Goal: Task Accomplishment & Management: Manage account settings

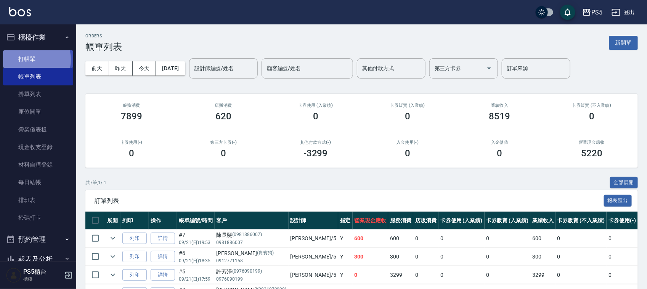
click at [27, 60] on link "打帳單" at bounding box center [38, 59] width 70 height 18
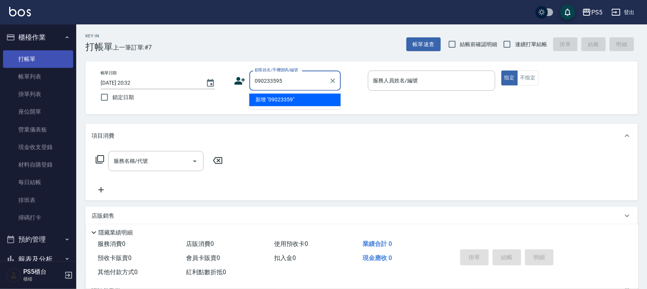
type input "0902335956"
drag, startPoint x: 292, startPoint y: 79, endPoint x: 220, endPoint y: 69, distance: 73.1
click at [220, 69] on div "帳單日期 2025/09/21 20:32 鎖定日期 顧客姓名/手機號碼/編號 0902335956 顧客姓名/手機號碼/編號 服務人員姓名/編號 服務人員姓…" at bounding box center [361, 87] width 553 height 53
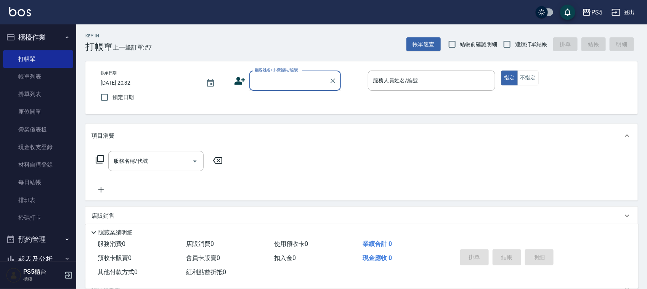
click at [235, 82] on icon at bounding box center [239, 80] width 11 height 11
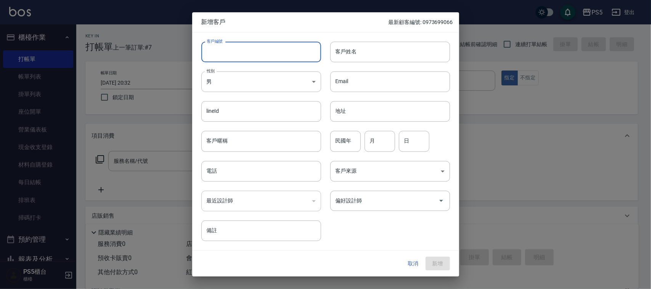
click at [238, 56] on input "客戶編號" at bounding box center [261, 52] width 120 height 21
paste input "0902335956"
type input "0902335956"
click at [226, 177] on input "電話" at bounding box center [261, 171] width 120 height 21
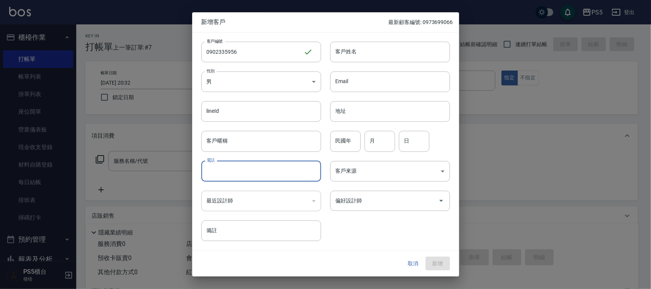
paste input "0902335956"
type input "0902335956"
click at [224, 81] on body "PS5 登出 櫃檯作業 打帳單 帳單列表 掛單列表 座位開單 營業儀表板 現金收支登錄 材料自購登錄 每日結帳 排班表 掃碼打卡 預約管理 預約管理 單日預約…" at bounding box center [325, 185] width 651 height 371
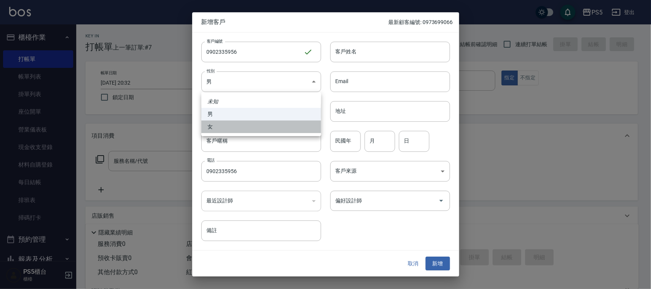
click at [224, 131] on li "女" at bounding box center [261, 127] width 120 height 13
type input "FEMALE"
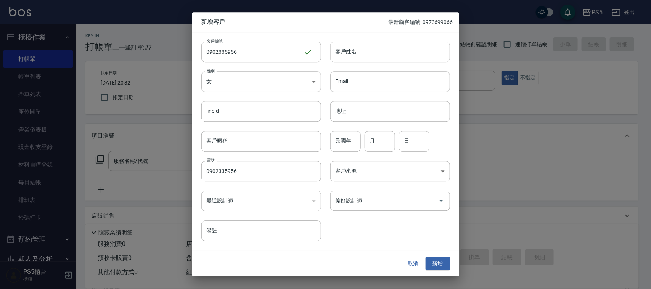
click at [380, 52] on input "客戶姓名" at bounding box center [390, 52] width 120 height 21
type input "陳郁琳"
click at [350, 135] on input "民國年" at bounding box center [345, 141] width 31 height 21
type input "2"
type input "27"
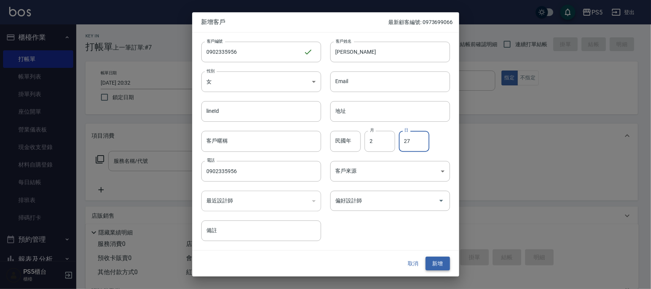
click at [435, 260] on button "新增" at bounding box center [438, 264] width 24 height 14
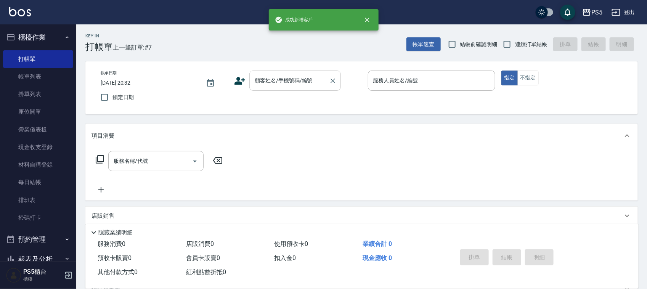
click at [306, 87] on input "顧客姓名/手機號碼/編號" at bounding box center [289, 80] width 73 height 13
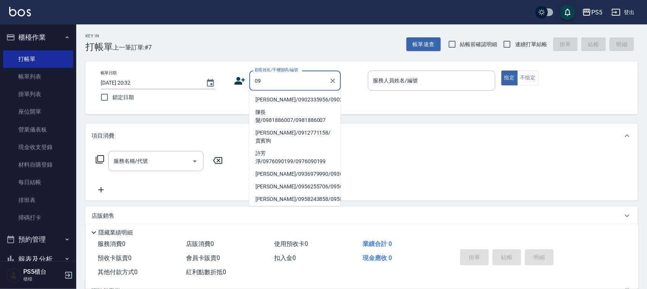
click at [290, 94] on li "陳郁琳/0902335956/0902335956" at bounding box center [296, 100] width 92 height 13
type input "陳郁琳/0902335956/0902335956"
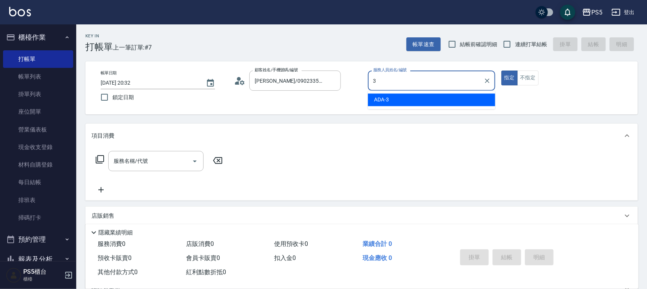
type input "ADA-3"
type button "true"
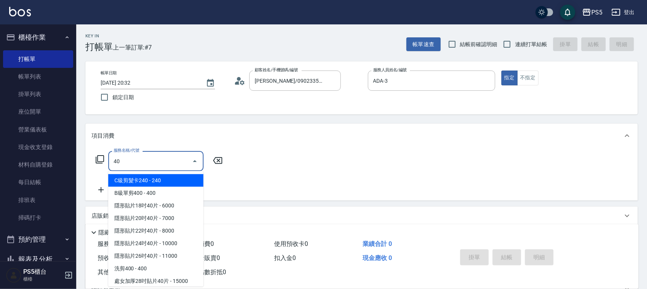
type input "4"
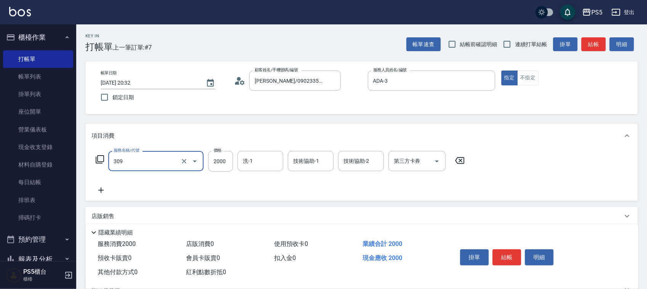
type input "嚴選溫塑(309)"
type input "1999"
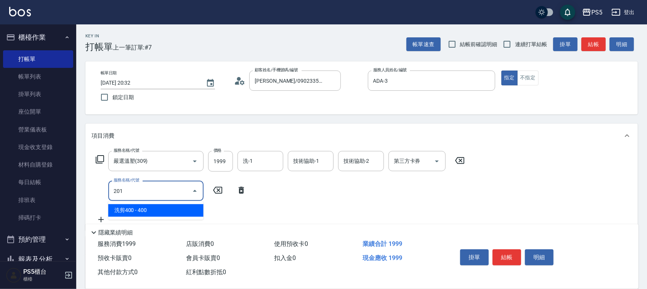
type input "洗剪400(201)"
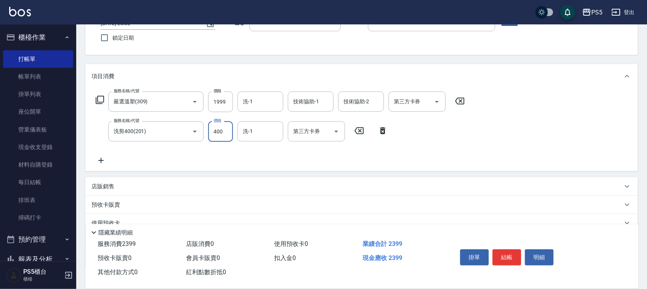
scroll to position [112, 0]
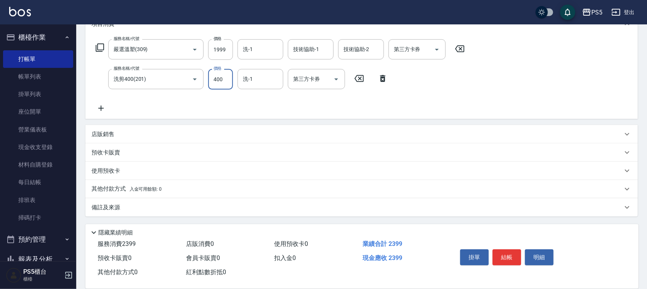
click at [107, 102] on div "服務名稱/代號 嚴選溫塑(309) 服務名稱/代號 價格 1999 價格 洗-1 洗-1 技術協助-1 技術協助-1 技術協助-2 技術協助-2 第三方卡券 …" at bounding box center [281, 76] width 378 height 74
click at [103, 103] on div "服務名稱/代號 嚴選溫塑(309) 服務名稱/代號 價格 1999 價格 洗-1 洗-1 技術協助-1 技術協助-1 技術協助-2 技術協助-2 第三方卡券 …" at bounding box center [281, 76] width 378 height 74
click at [100, 106] on icon at bounding box center [101, 108] width 19 height 9
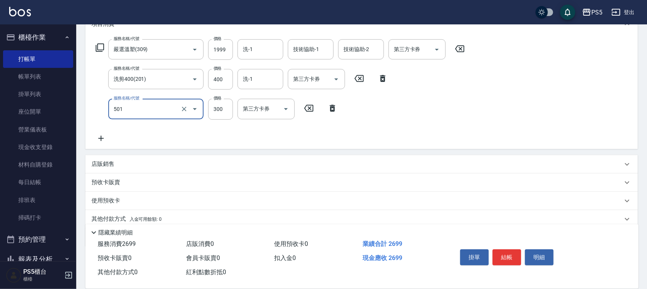
type input "自備護髮(501)"
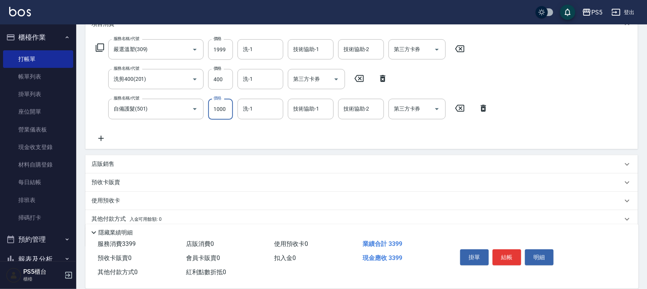
type input "1000"
click at [522, 57] on div "服務名稱/代號 嚴選溫塑(309) 服務名稱/代號 價格 1999 價格 洗-1 洗-1 技術協助-1 技術協助-1 技術協助-2 技術協助-2 第三方卡券 …" at bounding box center [361, 92] width 553 height 113
click at [506, 252] on button "結帳" at bounding box center [507, 258] width 29 height 16
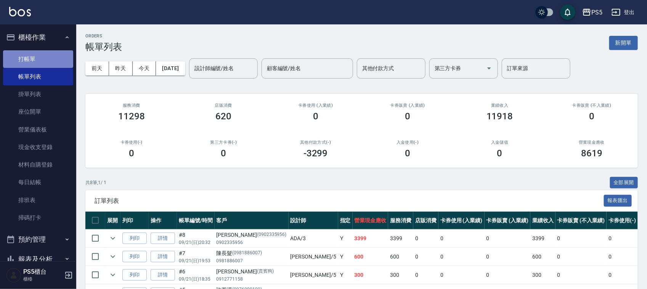
click at [44, 50] on link "打帳單" at bounding box center [38, 59] width 70 height 18
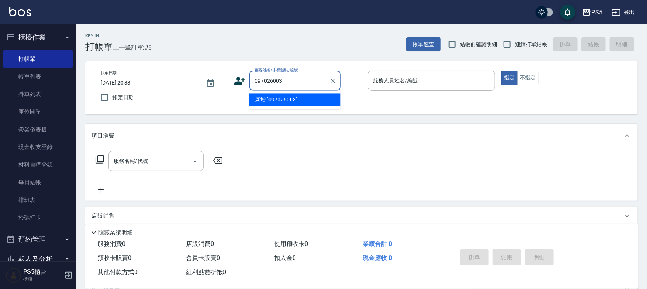
type input "0970260033"
drag, startPoint x: 296, startPoint y: 78, endPoint x: 245, endPoint y: 90, distance: 53.1
click at [245, 90] on div "顧客姓名/手機號碼/編號 0970260033 顧客姓名/手機號碼/編號" at bounding box center [297, 81] width 127 height 20
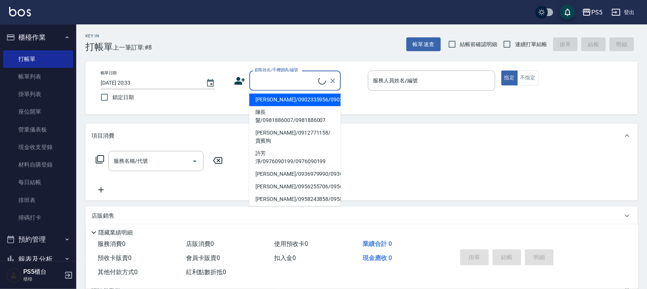
click at [239, 81] on icon at bounding box center [239, 80] width 11 height 11
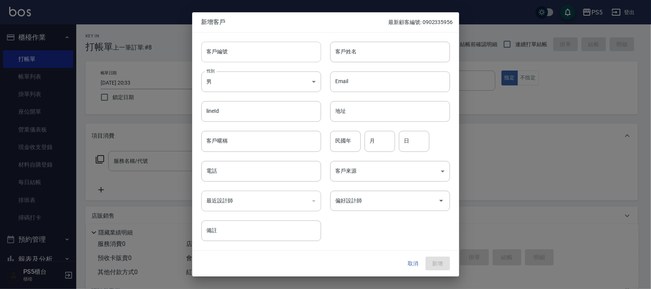
click at [232, 47] on input "客戶編號" at bounding box center [261, 52] width 120 height 21
paste input "0970260033"
type input "0970260033"
click at [230, 171] on input "電話" at bounding box center [261, 171] width 120 height 21
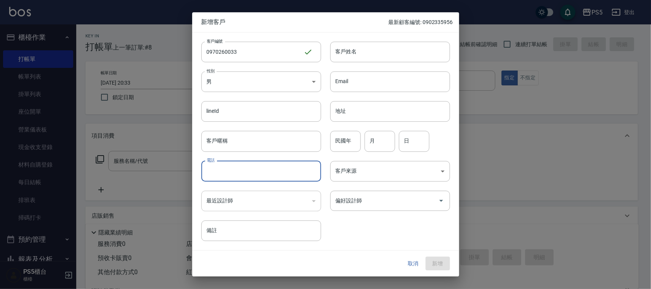
paste input "0970260033"
type input "0970260033"
click at [245, 72] on body "PS5 登出 櫃檯作業 打帳單 帳單列表 掛單列表 座位開單 營業儀表板 現金收支登錄 材料自購登錄 每日結帳 排班表 掃碼打卡 預約管理 預約管理 單日預約…" at bounding box center [325, 185] width 651 height 371
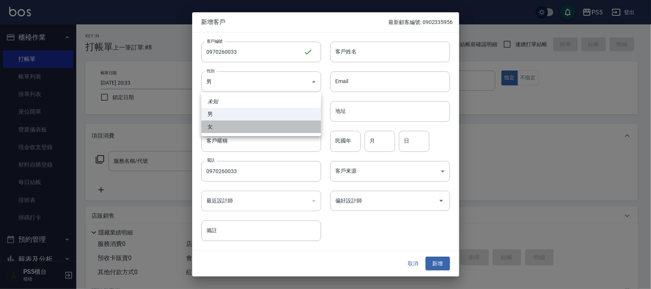
click at [236, 123] on li "女" at bounding box center [261, 127] width 120 height 13
type input "FEMALE"
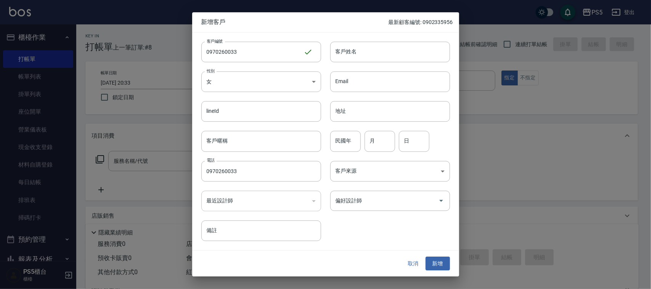
click at [353, 44] on input "客戶姓名" at bounding box center [390, 52] width 120 height 21
type input "吳幸耘"
click at [353, 140] on input "民國年" at bounding box center [345, 141] width 31 height 21
type input "66"
type input "5"
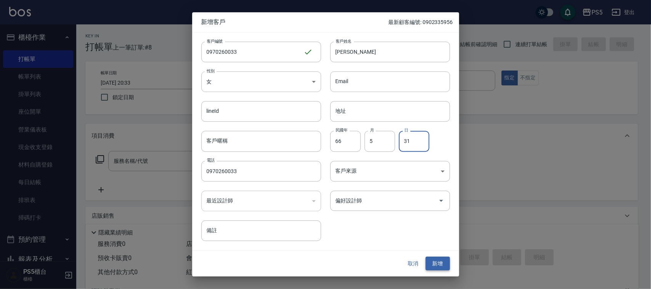
type input "31"
click at [432, 257] on button "新增" at bounding box center [438, 264] width 24 height 14
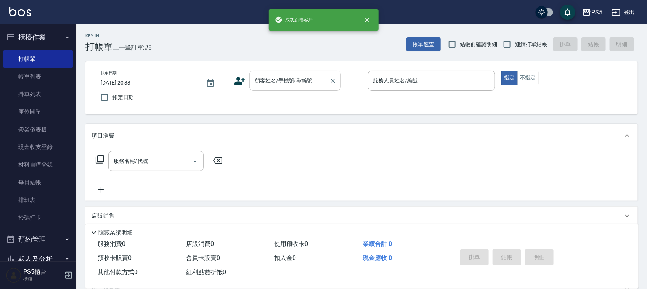
click at [321, 85] on input "顧客姓名/手機號碼/編號" at bounding box center [289, 80] width 73 height 13
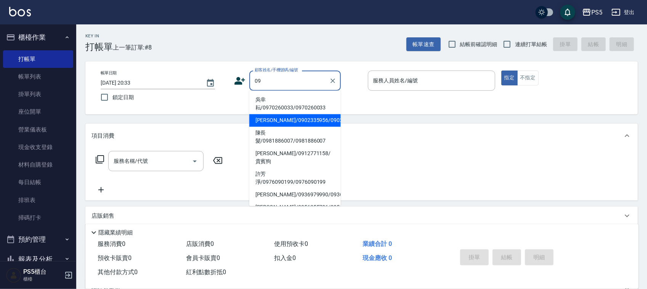
click at [280, 100] on li "吳幸耘/0970260033/0970260033" at bounding box center [296, 104] width 92 height 21
type input "吳幸耘/0970260033/0970260033"
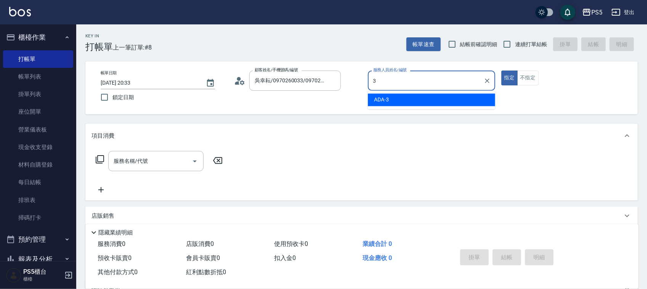
type input "ADA-3"
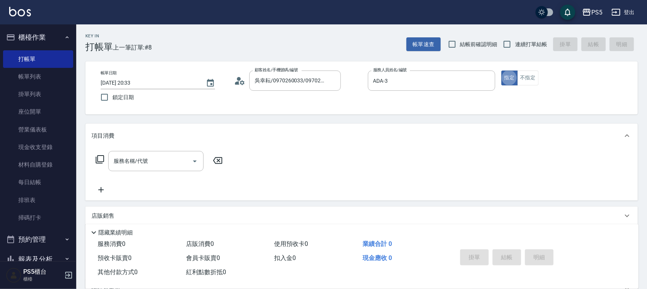
type button "true"
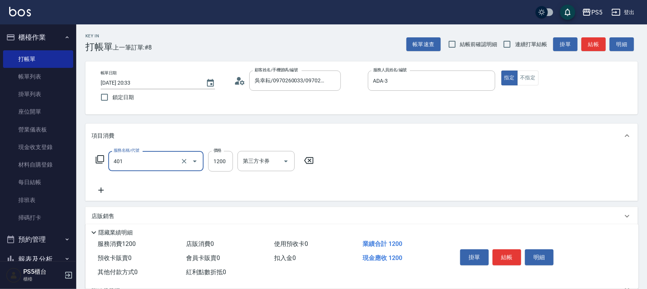
type input "基本染髮(401)"
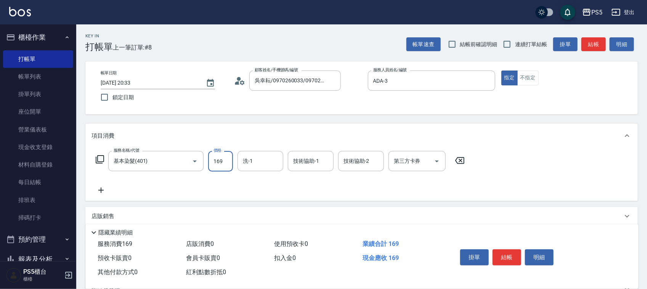
type input "1699"
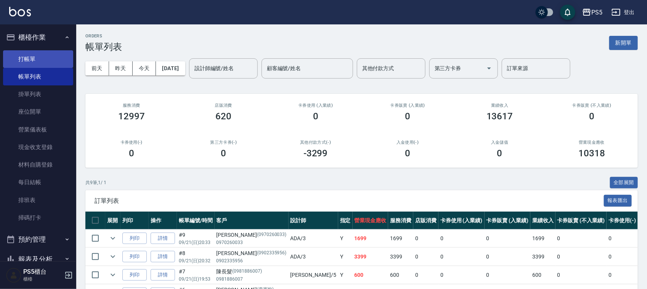
click at [32, 52] on link "打帳單" at bounding box center [38, 59] width 70 height 18
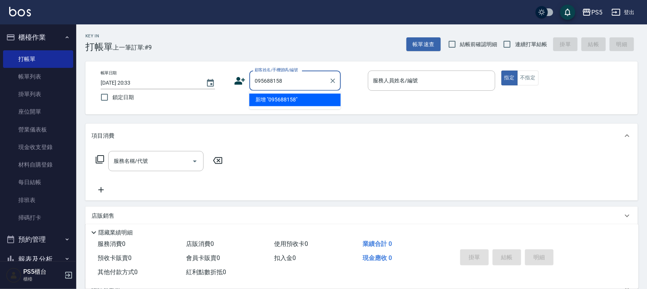
type input "0956881587"
drag, startPoint x: 275, startPoint y: 80, endPoint x: 246, endPoint y: 83, distance: 29.1
click at [246, 83] on div "顧客姓名/手機號碼/編號 0956881587 顧客姓名/手機號碼/編號" at bounding box center [297, 81] width 127 height 20
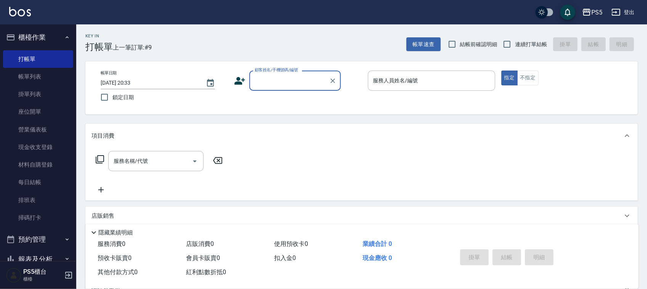
click at [241, 77] on icon at bounding box center [239, 80] width 11 height 11
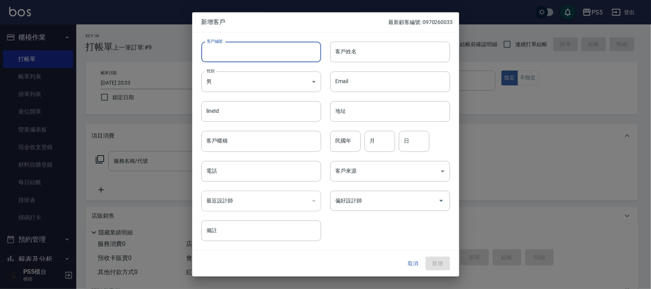
click at [237, 55] on input "客戶編號" at bounding box center [261, 52] width 120 height 21
paste input "0956881587"
type input "0956881587"
click at [244, 169] on input "電話" at bounding box center [261, 171] width 120 height 21
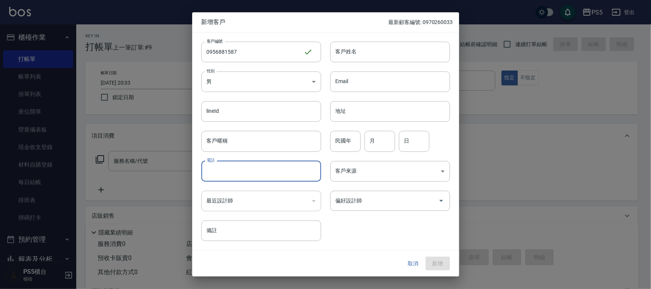
paste input "0956881587"
type input "0956881587"
click at [247, 76] on body "PS5 登出 櫃檯作業 打帳單 帳單列表 掛單列表 座位開單 營業儀表板 現金收支登錄 材料自購登錄 每日結帳 排班表 掃碼打卡 預約管理 預約管理 單日預約…" at bounding box center [325, 185] width 651 height 371
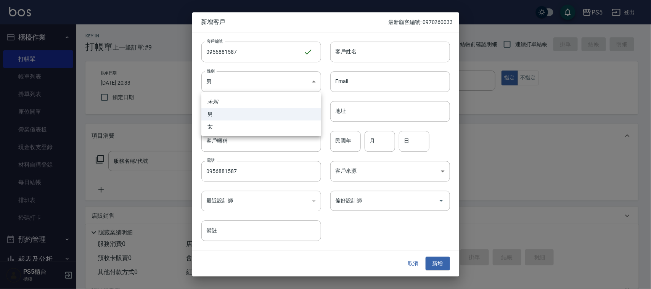
click at [239, 121] on li "女" at bounding box center [261, 127] width 120 height 13
type input "FEMALE"
click at [344, 48] on input "客戶姓名" at bounding box center [390, 52] width 120 height 21
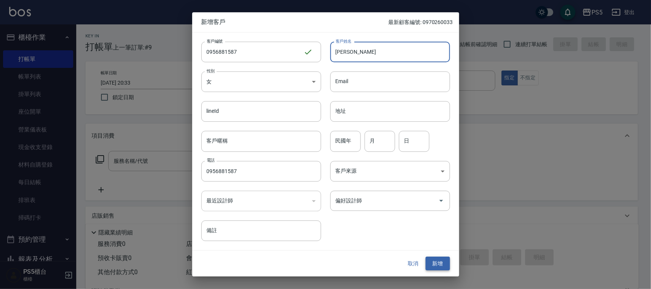
type input "葉佳蕙"
click at [436, 266] on button "新增" at bounding box center [438, 264] width 24 height 14
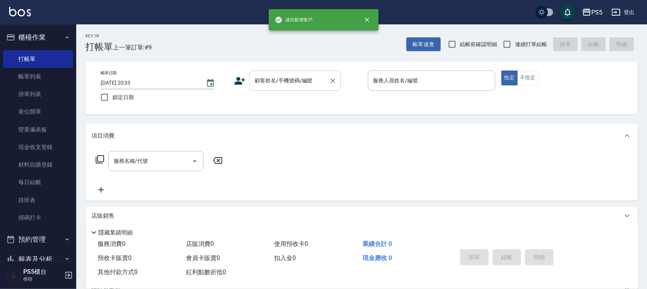
click at [255, 71] on div "顧客姓名/手機號碼/編號" at bounding box center [296, 81] width 92 height 20
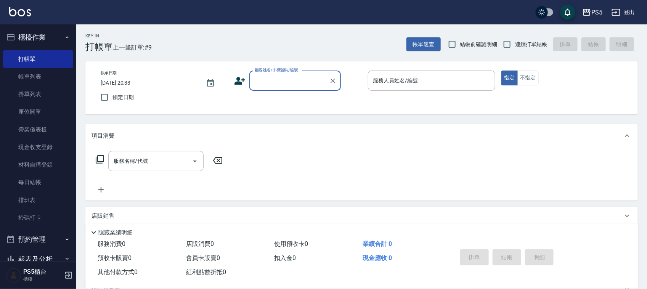
click at [259, 84] on input "顧客姓名/手機號碼/編號" at bounding box center [289, 80] width 73 height 13
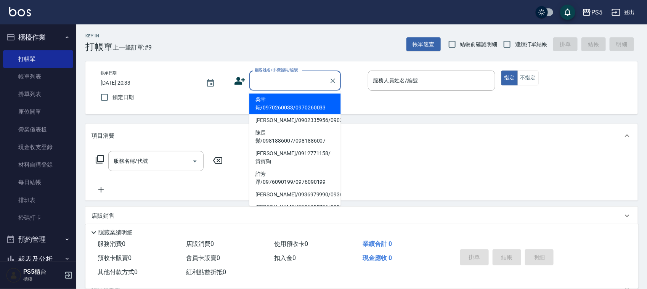
click at [259, 84] on input "顧客姓名/手機號碼/編號" at bounding box center [289, 80] width 73 height 13
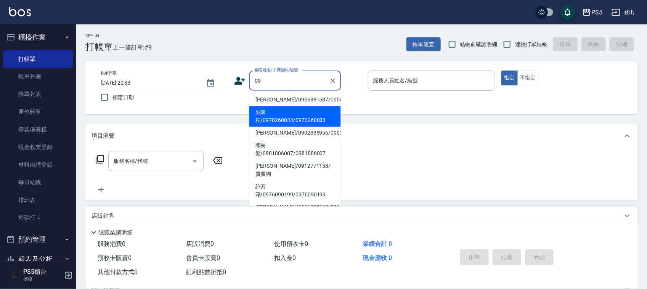
click at [263, 96] on li "葉佳蕙/0956881587/0956881587" at bounding box center [296, 100] width 92 height 13
type input "葉佳蕙/0956881587/0956881587"
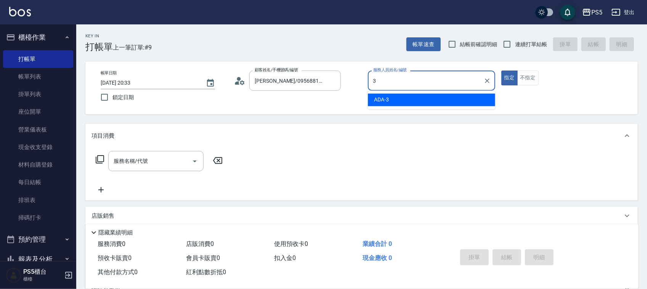
type input "ADA-3"
type button "true"
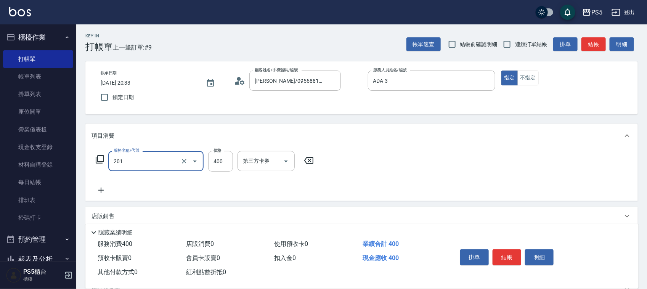
type input "洗剪400(201)"
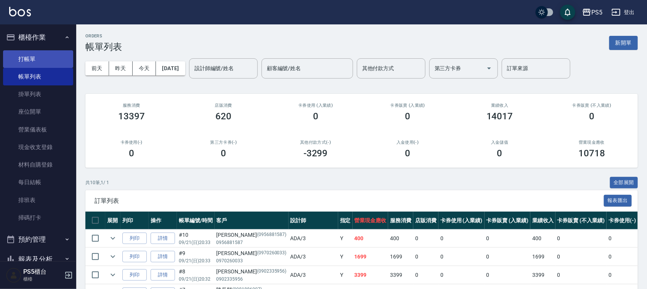
click at [40, 54] on link "打帳單" at bounding box center [38, 59] width 70 height 18
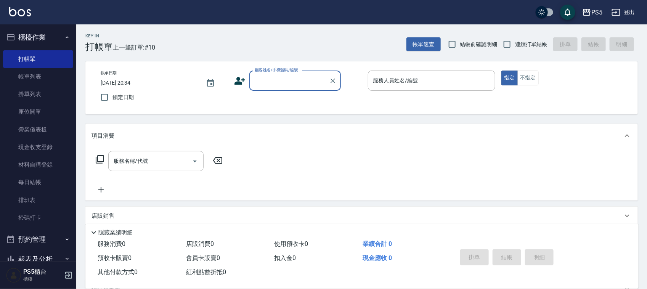
click at [274, 76] on input "顧客姓名/手機號碼/編號" at bounding box center [289, 80] width 73 height 13
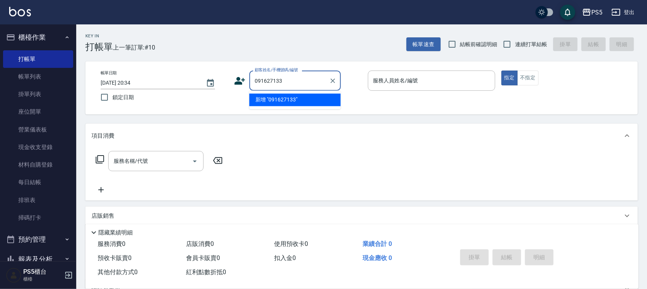
type input "0916271331"
drag, startPoint x: 301, startPoint y: 83, endPoint x: 228, endPoint y: 74, distance: 73.0
click at [228, 74] on div "帳單日期 2025/09/21 20:34 鎖定日期 顧客姓名/手機號碼/編號 0916271331 顧客姓名/手機號碼/編號 服務人員姓名/編號 服務人員姓…" at bounding box center [362, 88] width 535 height 35
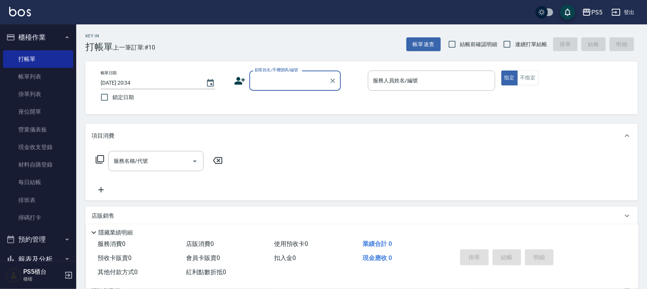
click at [241, 80] on icon at bounding box center [239, 80] width 11 height 11
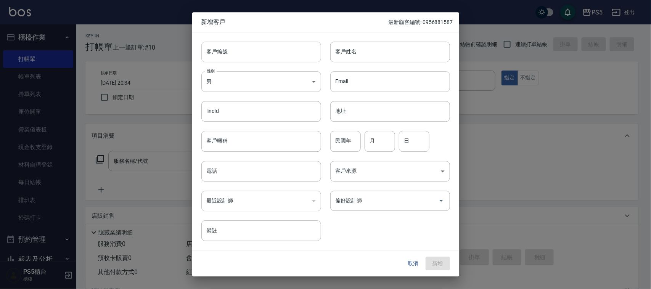
click at [238, 50] on input "客戶編號" at bounding box center [261, 52] width 120 height 21
paste input "0916271331"
type input "0916271331"
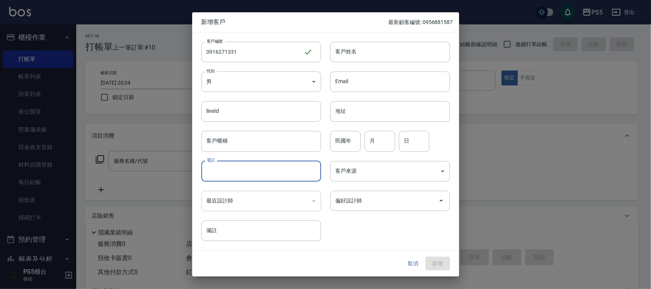
paste input "0916271331"
type input "0916271331"
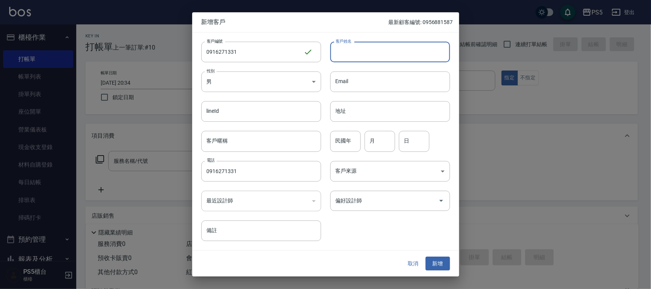
click at [351, 49] on input "客戶姓名" at bounding box center [390, 52] width 120 height 21
type input "詹家俊"
click at [352, 133] on input "民國年" at bounding box center [345, 141] width 31 height 21
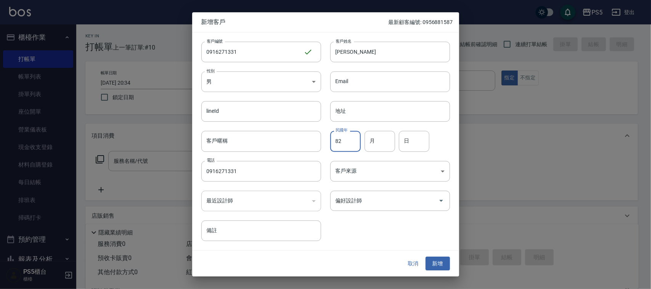
type input "82"
type input "8"
type input "4"
click at [443, 261] on button "新增" at bounding box center [438, 264] width 24 height 14
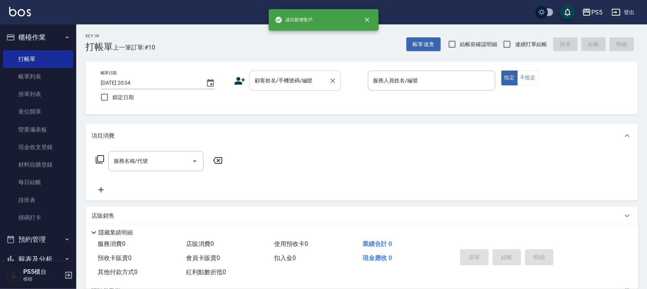
click at [279, 81] on input "顧客姓名/手機號碼/編號" at bounding box center [289, 80] width 73 height 13
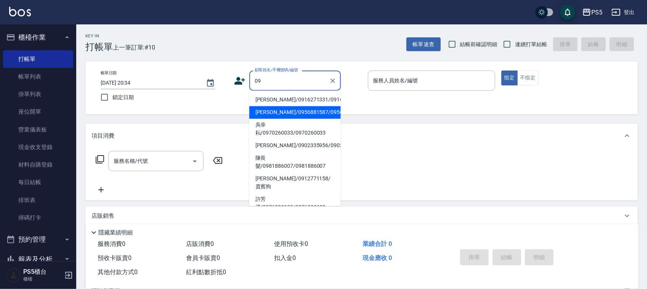
click at [268, 101] on li "詹家俊/0916271331/0916271331" at bounding box center [296, 100] width 92 height 13
type input "詹家俊/0916271331/0916271331"
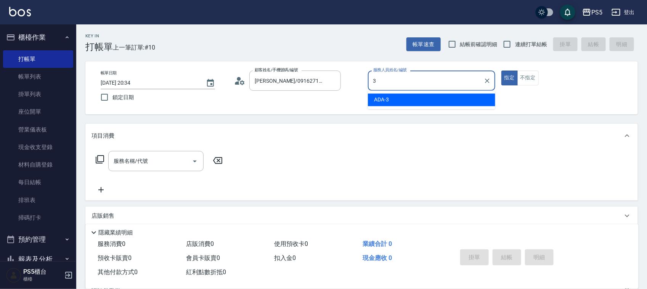
type input "ADA-3"
type button "true"
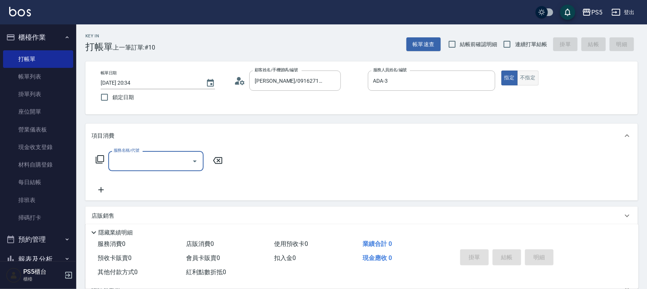
click at [531, 80] on button "不指定" at bounding box center [528, 78] width 21 height 15
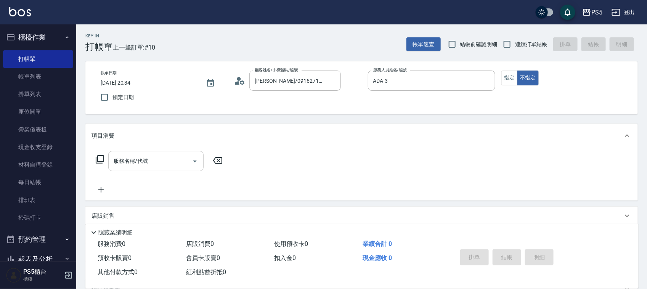
click at [123, 162] on input "服務名稱/代號" at bounding box center [150, 161] width 77 height 13
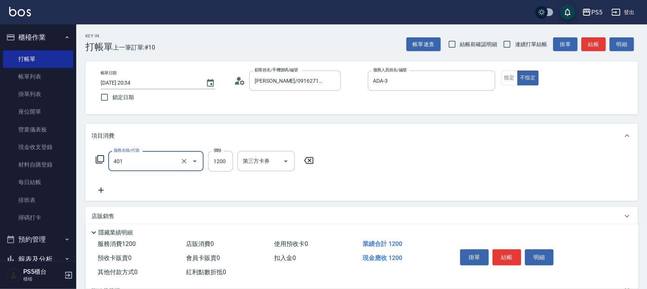
type input "基本染髮(401)"
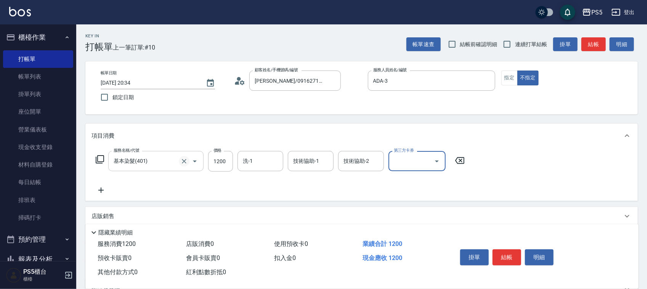
click at [182, 160] on icon "Clear" at bounding box center [184, 162] width 8 height 8
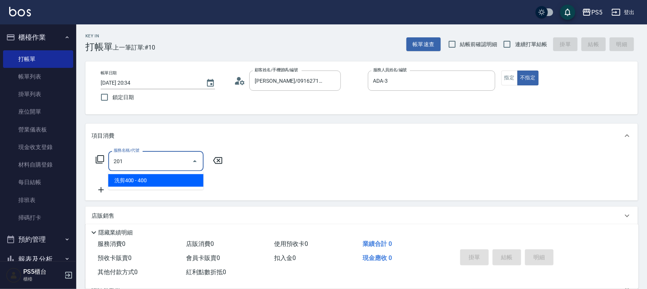
type input "洗剪400(201)"
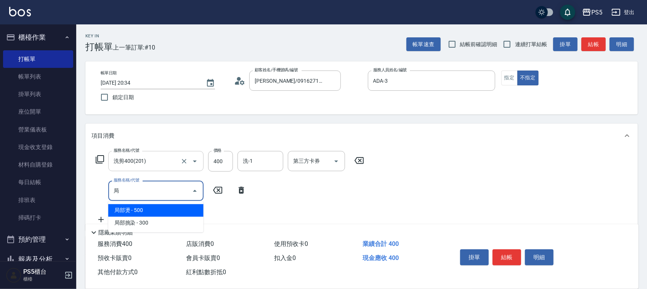
click at [169, 206] on span "局部燙 - 500" at bounding box center [155, 211] width 95 height 13
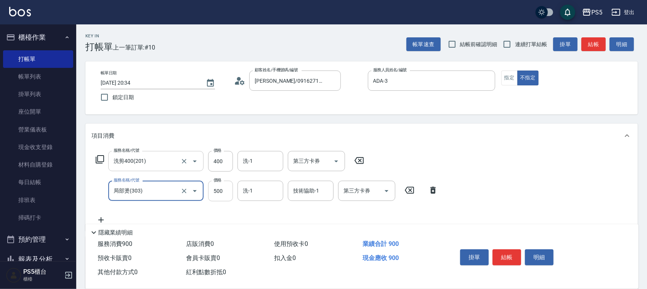
type input "局部燙(303)"
type input "800"
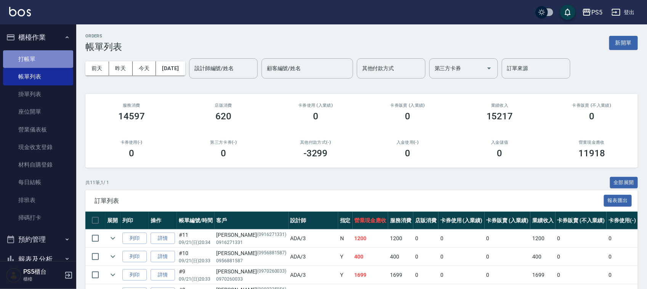
click at [38, 60] on link "打帳單" at bounding box center [38, 59] width 70 height 18
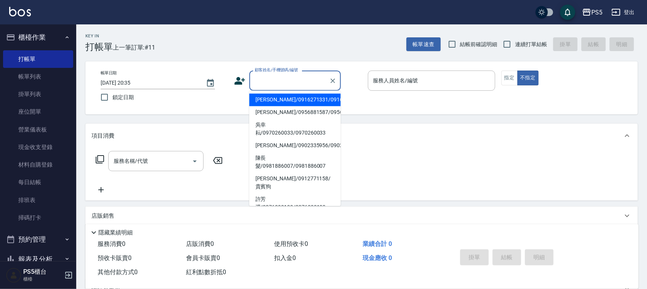
click at [264, 82] on input "顧客姓名/手機號碼/編號" at bounding box center [289, 80] width 73 height 13
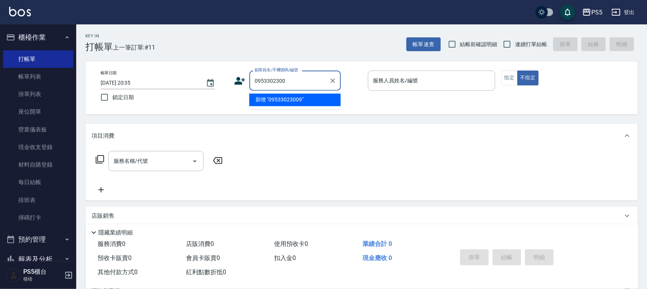
type input "09533023009"
drag, startPoint x: 293, startPoint y: 77, endPoint x: 245, endPoint y: 78, distance: 47.7
click at [242, 77] on div "顧客姓名/手機號碼/編號 09533023009 顧客姓名/手機號碼/編號" at bounding box center [297, 81] width 127 height 20
click at [304, 81] on input "09533023009" at bounding box center [289, 80] width 73 height 13
drag, startPoint x: 295, startPoint y: 78, endPoint x: 225, endPoint y: 79, distance: 69.1
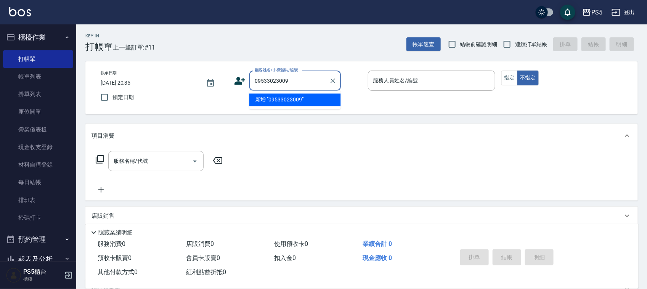
click at [225, 79] on div "帳單日期 2025/09/21 20:35 鎖定日期 顧客姓名/手機號碼/編號 09533023009 顧客姓名/手機號碼/編號 服務人員姓名/編號 服務人員…" at bounding box center [362, 88] width 535 height 35
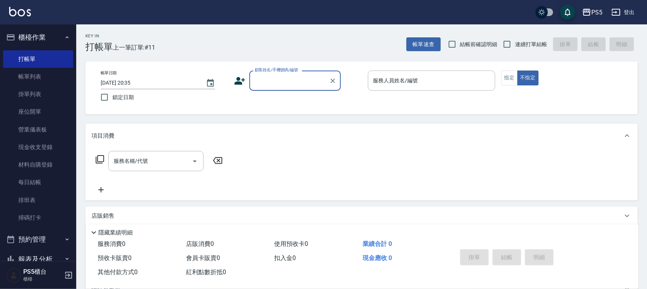
click at [242, 82] on icon at bounding box center [240, 81] width 11 height 8
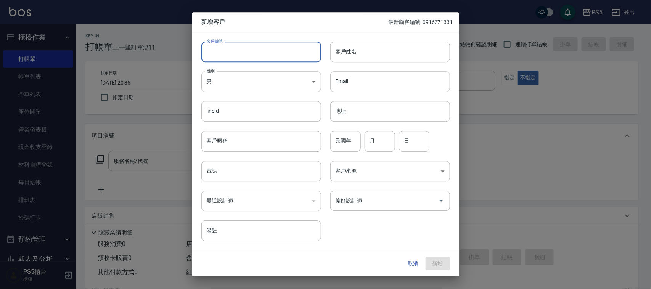
click at [238, 49] on input "客戶編號" at bounding box center [261, 52] width 120 height 21
paste input "09533023009"
type input "09533023009"
click at [239, 170] on input "電話" at bounding box center [261, 171] width 120 height 21
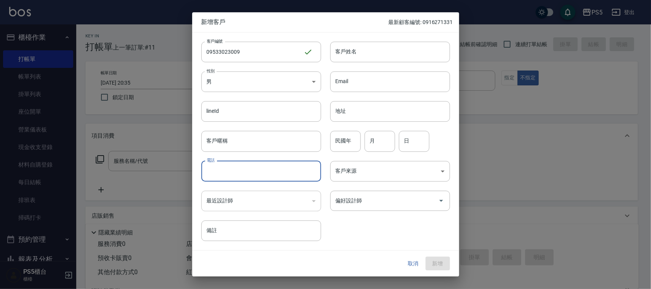
paste input "09533023009"
type input "09533023009"
click at [247, 86] on body "PS5 登出 櫃檯作業 打帳單 帳單列表 掛單列表 座位開單 營業儀表板 現金收支登錄 材料自購登錄 每日結帳 排班表 掃碼打卡 預約管理 預約管理 單日預約…" at bounding box center [325, 185] width 651 height 371
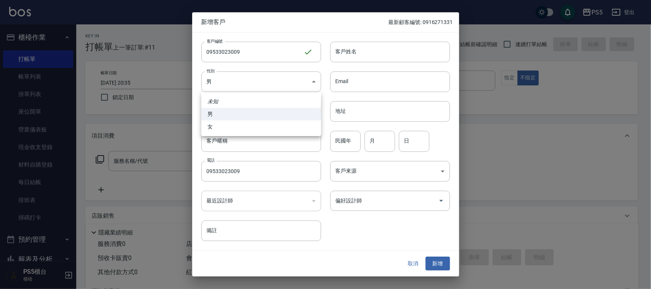
click at [238, 79] on div at bounding box center [325, 144] width 651 height 289
click at [349, 56] on input "客戶姓名" at bounding box center [390, 52] width 120 height 21
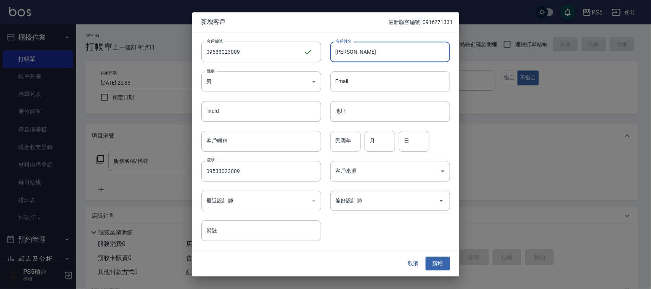
type input "謝緯志"
click at [351, 145] on input "民國年" at bounding box center [345, 141] width 31 height 21
type input "68"
type input "7"
type input "12"
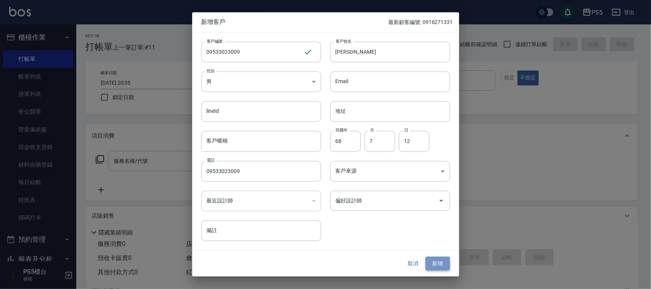
click at [438, 262] on button "新增" at bounding box center [438, 264] width 24 height 14
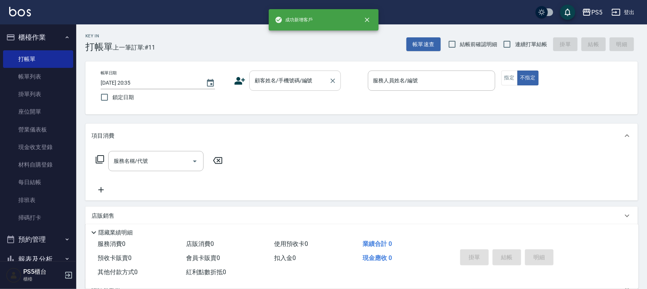
click at [325, 73] on div "顧客姓名/手機號碼/編號" at bounding box center [296, 81] width 92 height 20
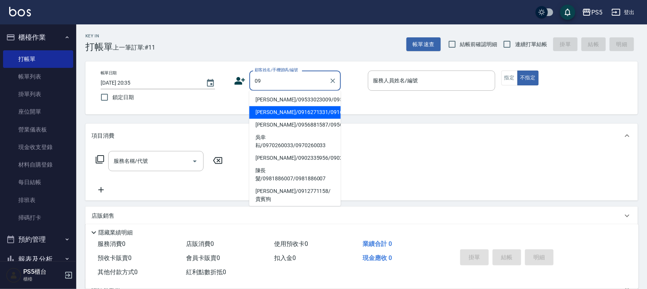
drag, startPoint x: 301, startPoint y: 96, endPoint x: 281, endPoint y: 101, distance: 21.3
click at [281, 101] on li "謝緯志/09533023009/09533023009" at bounding box center [296, 100] width 92 height 13
type input "謝緯志/09533023009/09533023009"
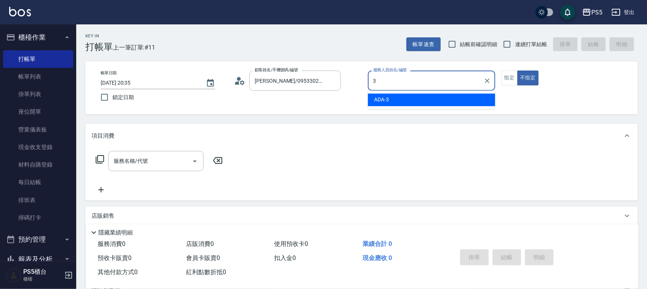
type input "ADA-3"
type button "false"
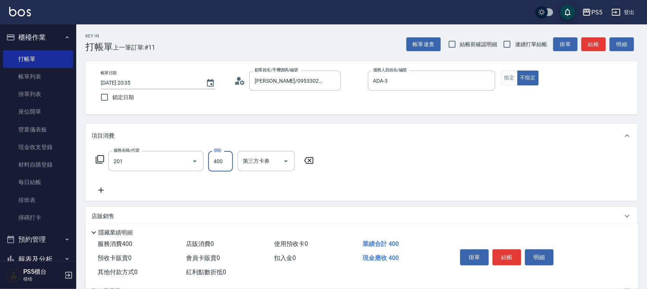
type input "洗剪400(201)"
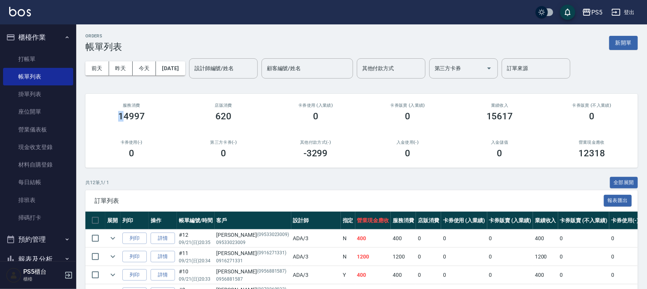
drag, startPoint x: 158, startPoint y: 106, endPoint x: 125, endPoint y: 113, distance: 34.1
click at [125, 113] on div "服務消費 14997" at bounding box center [131, 112] width 92 height 37
click at [151, 155] on div "0" at bounding box center [132, 153] width 74 height 11
click at [211, 63] on input "設計師編號/姓名" at bounding box center [224, 68] width 62 height 13
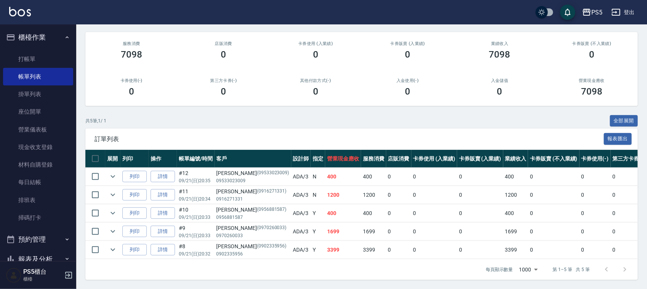
scroll to position [69, 0]
type input "ADA-3"
click at [34, 51] on link "打帳單" at bounding box center [38, 59] width 70 height 18
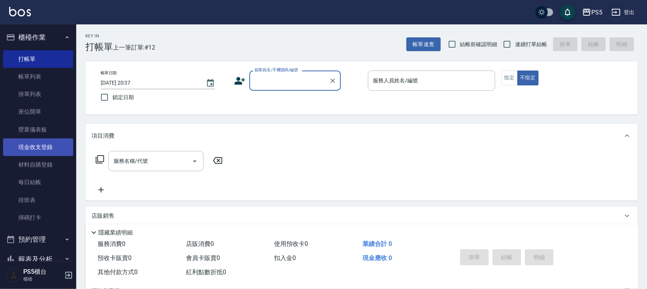
click at [50, 144] on link "現金收支登錄" at bounding box center [38, 147] width 70 height 18
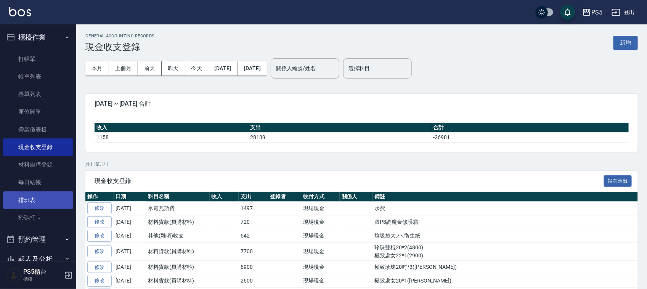
scroll to position [95, 0]
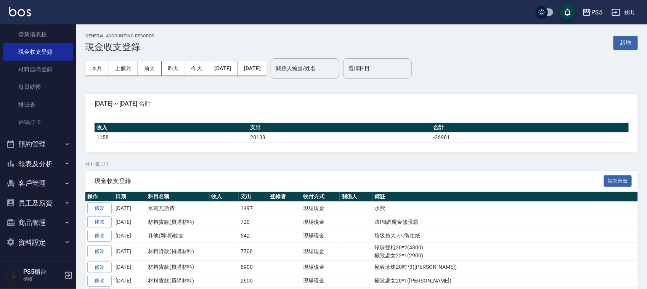
click at [38, 164] on button "報表及分析" at bounding box center [38, 164] width 70 height 20
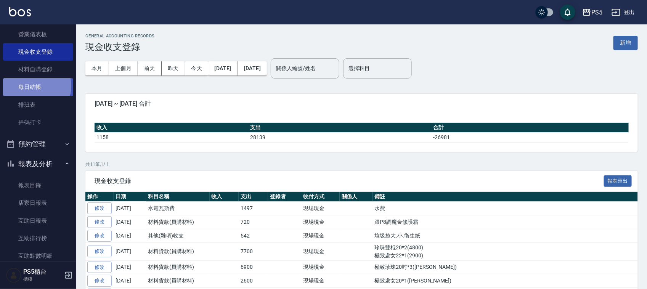
click at [32, 86] on link "每日結帳" at bounding box center [38, 87] width 70 height 18
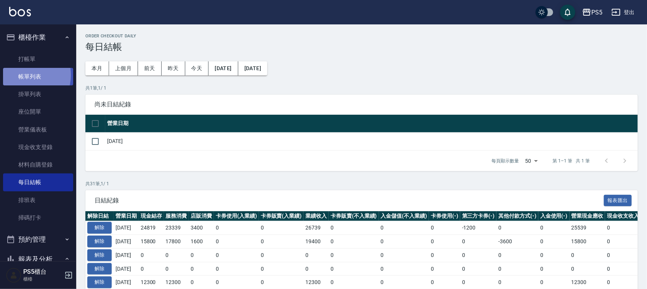
click at [23, 75] on link "帳單列表" at bounding box center [38, 77] width 70 height 18
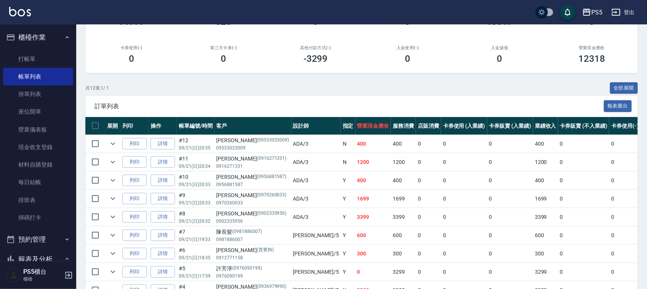
scroll to position [95, 0]
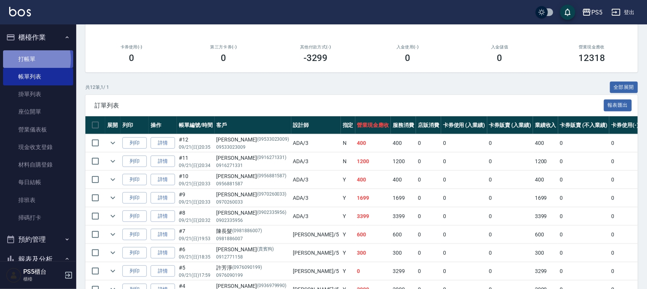
click at [27, 59] on link "打帳單" at bounding box center [38, 59] width 70 height 18
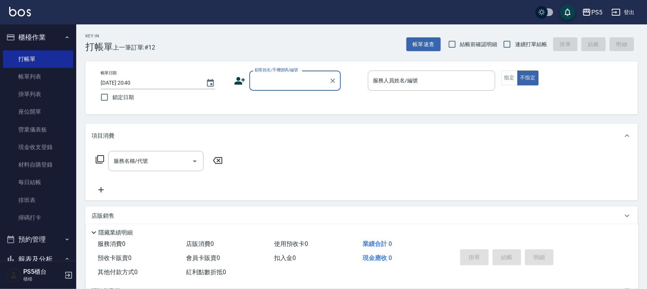
click at [273, 80] on input "顧客姓名/手機號碼/編號" at bounding box center [289, 80] width 73 height 13
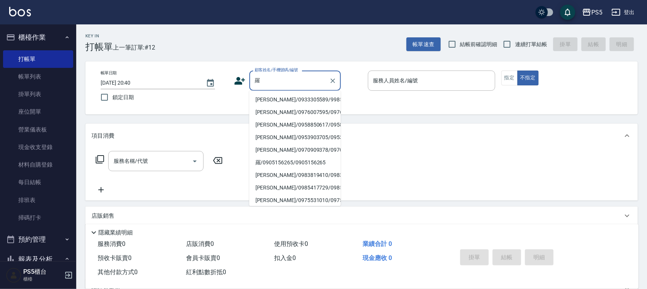
click at [264, 101] on li "羅培文/0933305589/9985" at bounding box center [296, 100] width 92 height 13
type input "羅培文/0933305589/9985"
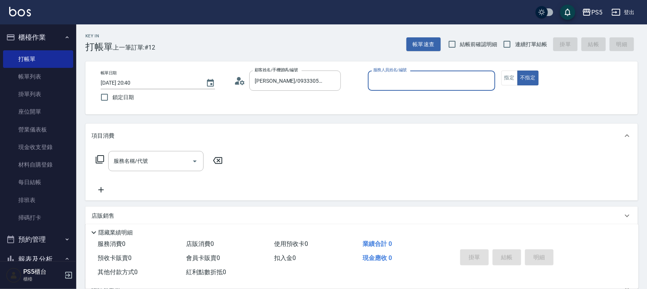
type input "Jolie-5"
click at [511, 77] on button "指定" at bounding box center [510, 78] width 16 height 15
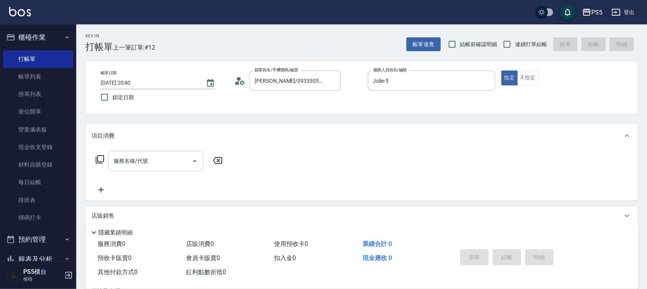
click at [167, 159] on input "服務名稱/代號" at bounding box center [150, 161] width 77 height 13
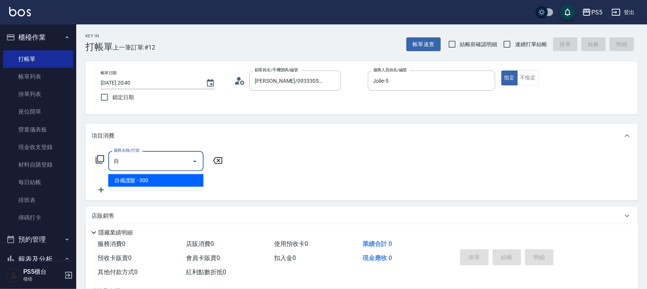
click at [145, 182] on span "自備護髮 - 300" at bounding box center [155, 180] width 95 height 13
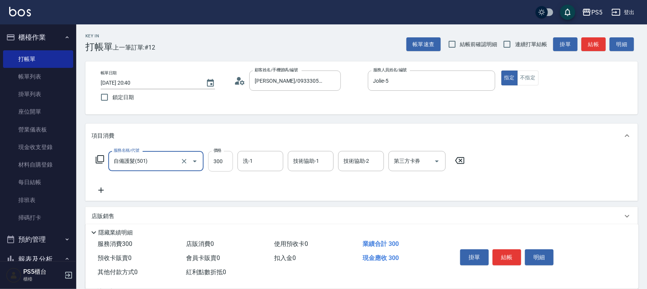
type input "自備護髮(501)"
click at [227, 159] on input "300" at bounding box center [220, 161] width 25 height 21
type input "800"
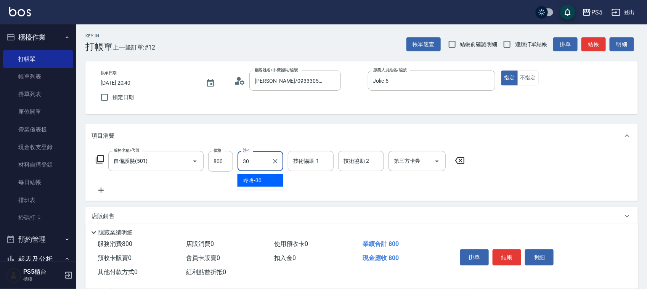
type input "咚咚-30"
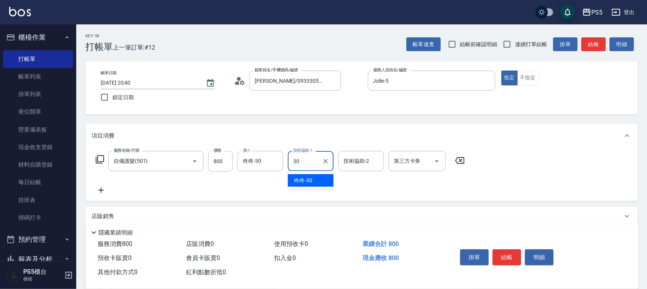
type input "咚咚-30"
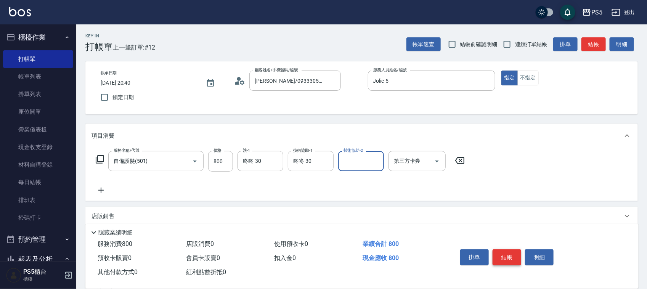
click at [513, 250] on button "結帳" at bounding box center [507, 258] width 29 height 16
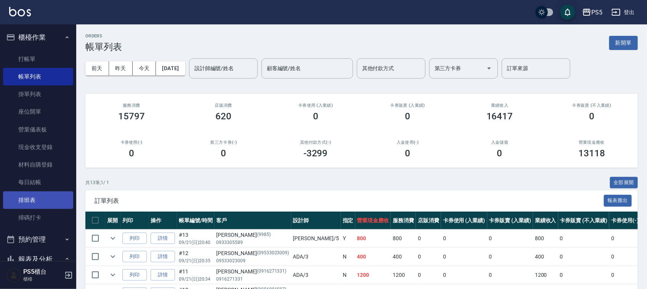
scroll to position [48, 0]
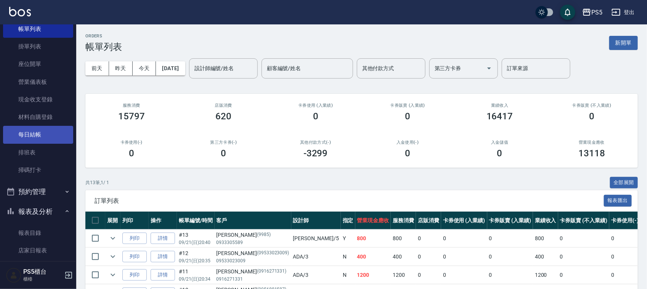
click at [27, 134] on link "每日結帳" at bounding box center [38, 135] width 70 height 18
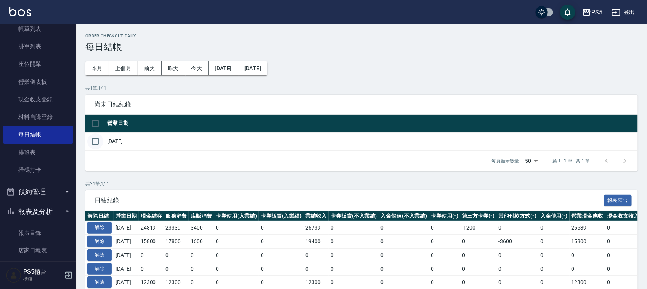
click at [93, 140] on input "checkbox" at bounding box center [95, 142] width 16 height 16
checkbox input "true"
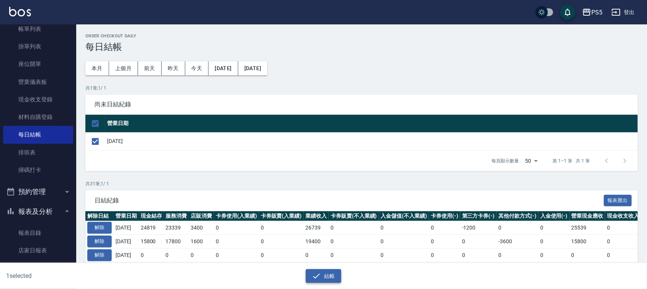
click at [328, 277] on button "結帳" at bounding box center [323, 276] width 35 height 14
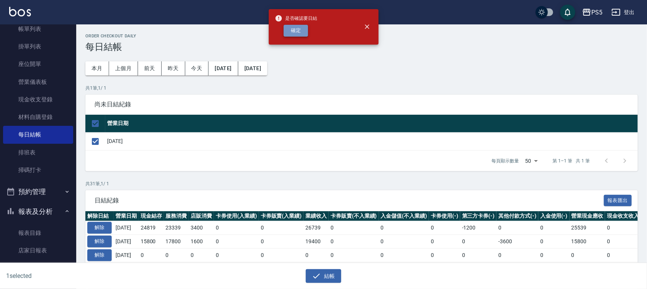
click at [304, 29] on button "確定" at bounding box center [296, 31] width 24 height 12
checkbox input "false"
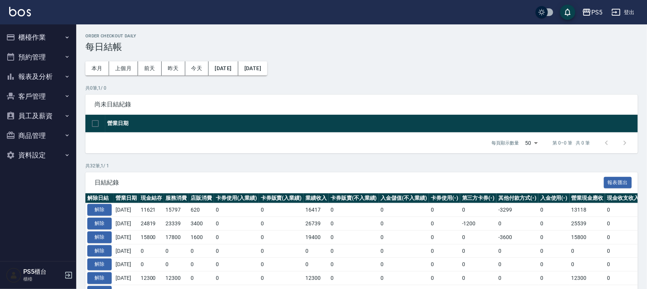
click at [39, 34] on button "櫃檯作業" at bounding box center [38, 37] width 70 height 20
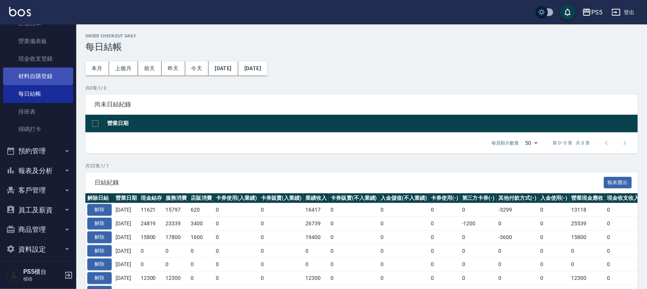
scroll to position [95, 0]
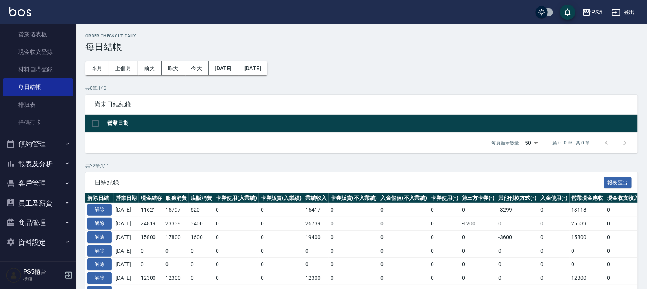
click at [39, 161] on button "報表及分析" at bounding box center [38, 164] width 70 height 20
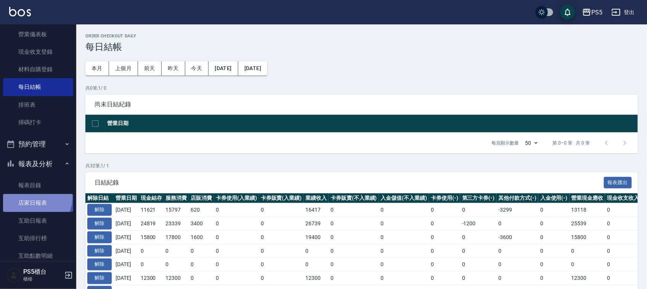
click at [33, 198] on link "店家日報表" at bounding box center [38, 203] width 70 height 18
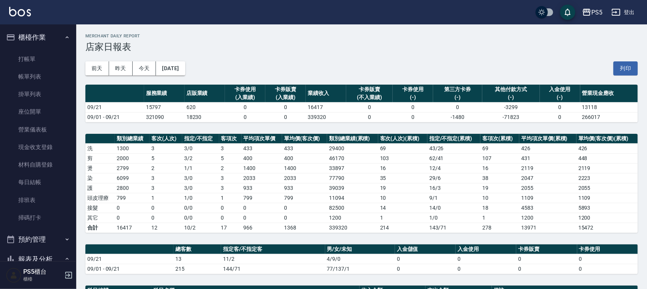
click at [26, 197] on link "排班表" at bounding box center [38, 201] width 70 height 18
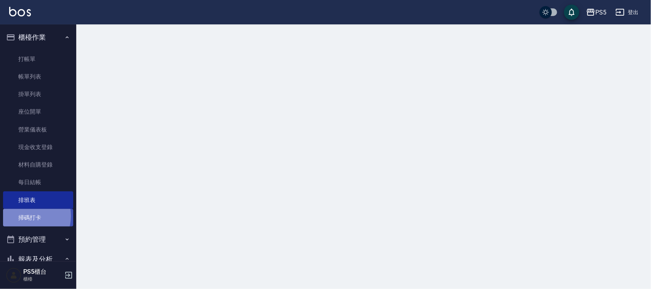
click at [26, 216] on link "掃碼打卡" at bounding box center [38, 218] width 70 height 18
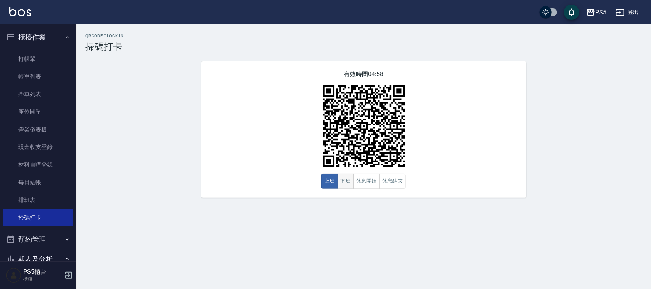
click at [343, 184] on button "下班" at bounding box center [346, 181] width 16 height 15
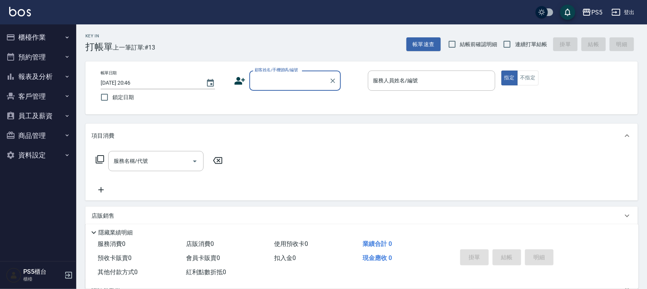
click at [24, 35] on button "櫃檯作業" at bounding box center [38, 37] width 70 height 20
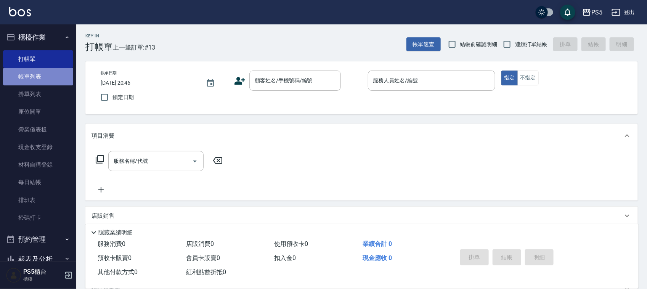
click at [39, 76] on link "帳單列表" at bounding box center [38, 77] width 70 height 18
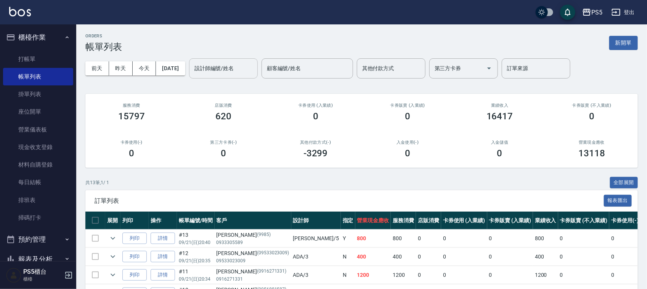
click at [249, 65] on input "設計師編號/姓名" at bounding box center [224, 68] width 62 height 13
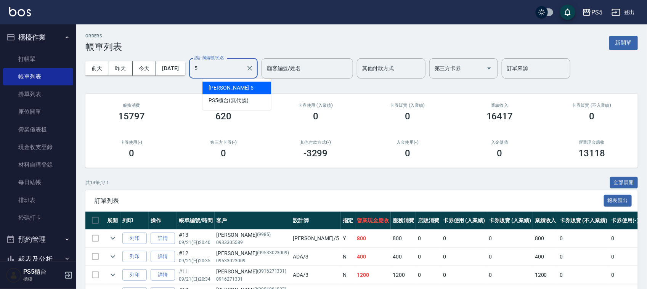
type input "Jolie-5"
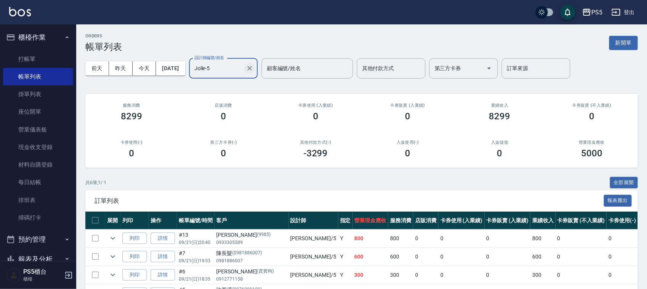
click at [254, 69] on icon "Clear" at bounding box center [250, 68] width 8 height 8
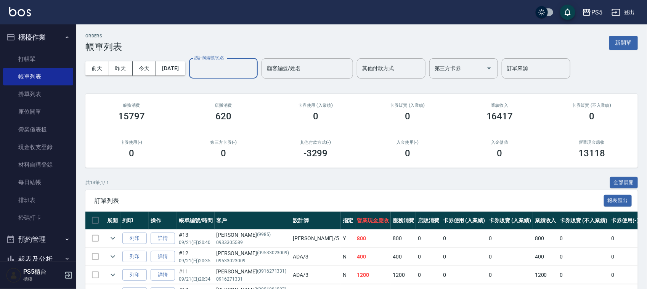
click at [237, 69] on input "設計師編號/姓名" at bounding box center [224, 68] width 62 height 13
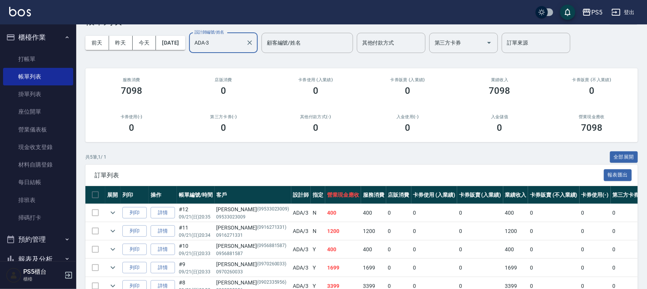
scroll to position [69, 0]
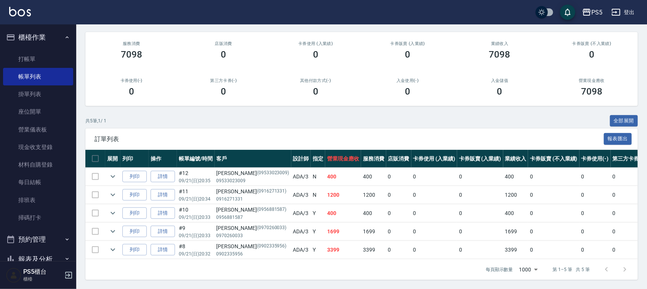
type input "ADA-3"
